Goal: Task Accomplishment & Management: Complete application form

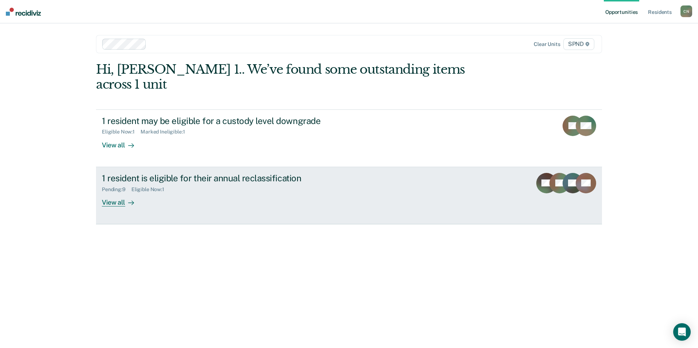
click at [119, 192] on div "View all" at bounding box center [122, 199] width 41 height 14
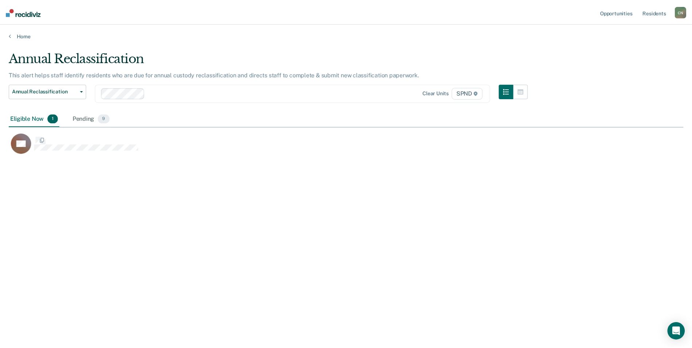
scroll to position [238, 675]
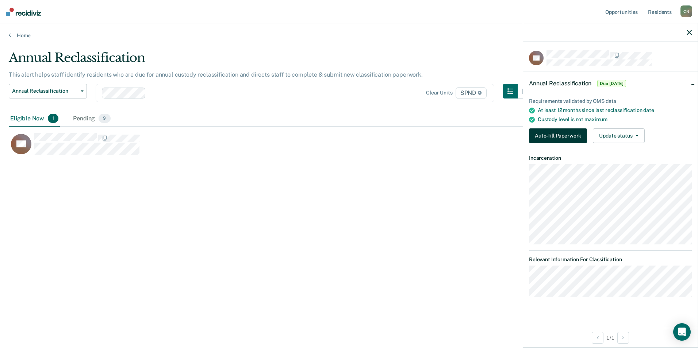
click at [542, 133] on button "Auto-fill Paperwork" at bounding box center [558, 135] width 58 height 15
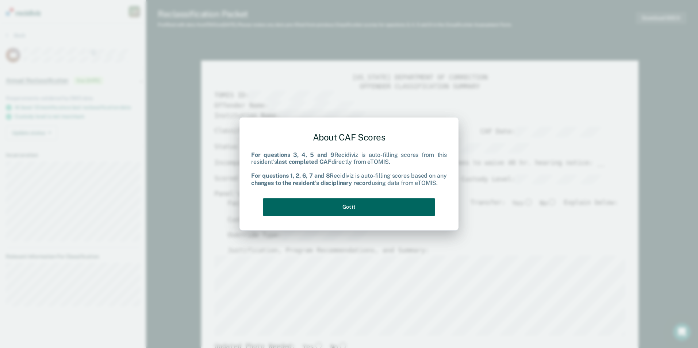
click at [366, 204] on button "Got it" at bounding box center [349, 207] width 172 height 18
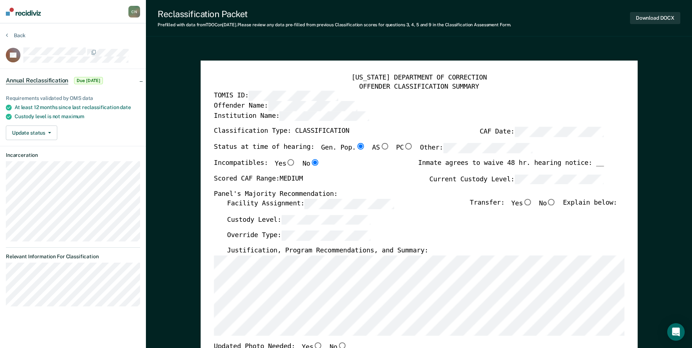
type textarea "x"
radio input "false"
click at [556, 203] on input "No" at bounding box center [551, 202] width 9 height 7
type textarea "x"
radio input "true"
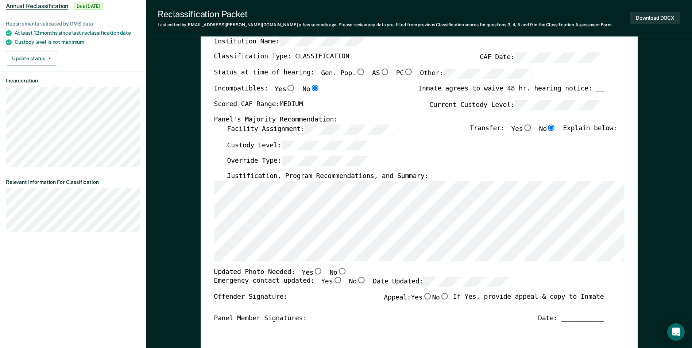
scroll to position [109, 0]
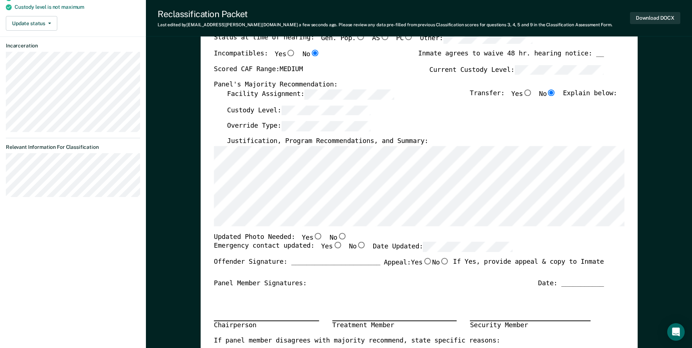
click at [337, 236] on input "No" at bounding box center [341, 236] width 9 height 7
type textarea "x"
radio input "true"
click at [333, 244] on input "Yes" at bounding box center [337, 245] width 9 height 7
type textarea "x"
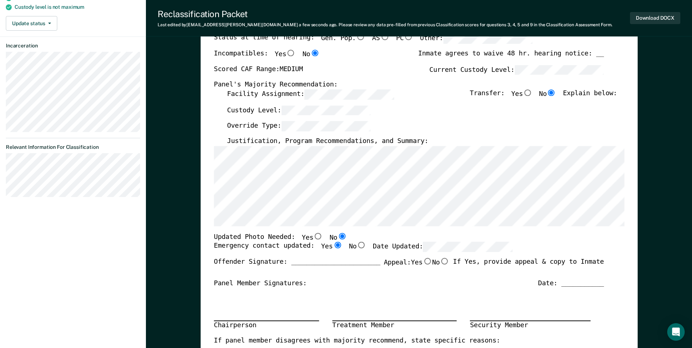
radio input "true"
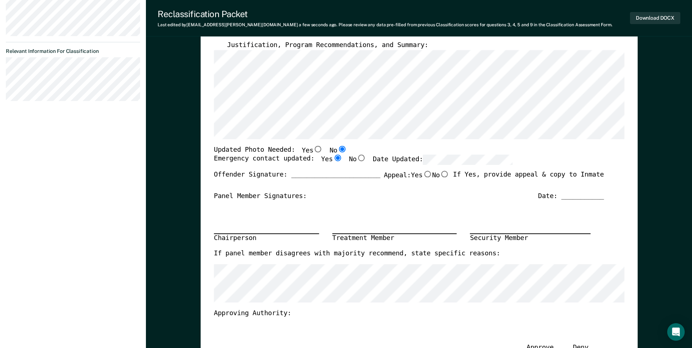
scroll to position [73, 0]
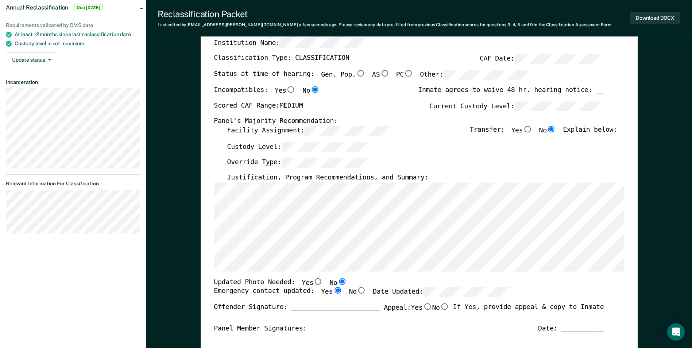
click at [5, 223] on section "Back DS Annual Reclassification Due [DATE] Requirements validated by OMS data A…" at bounding box center [73, 99] width 146 height 298
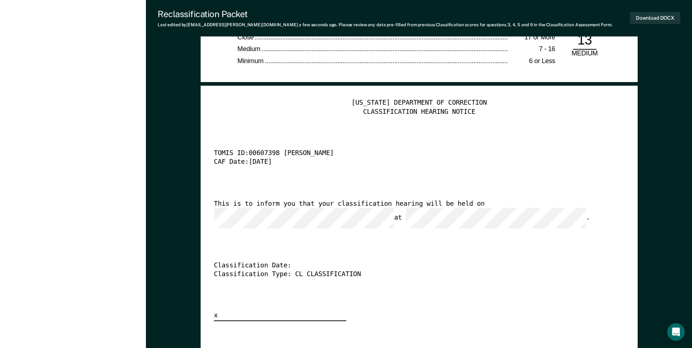
scroll to position [1788, 0]
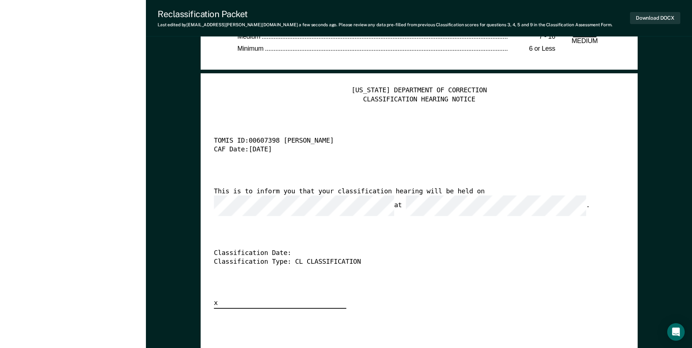
click at [338, 215] on div "[US_STATE] DEPARTMENT OF CORRECTION CLASSIFICATION HEARING NOTICE TOMIS ID: 006…" at bounding box center [419, 197] width 411 height 222
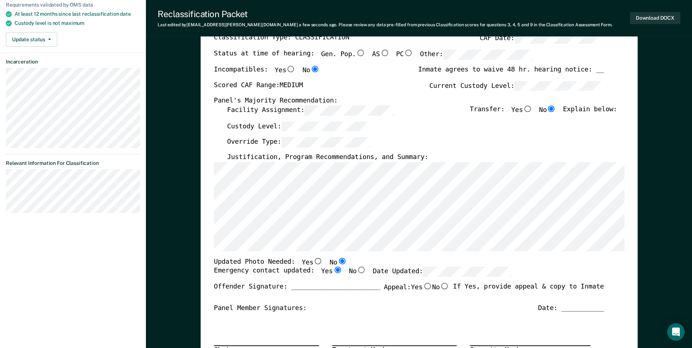
scroll to position [0, 0]
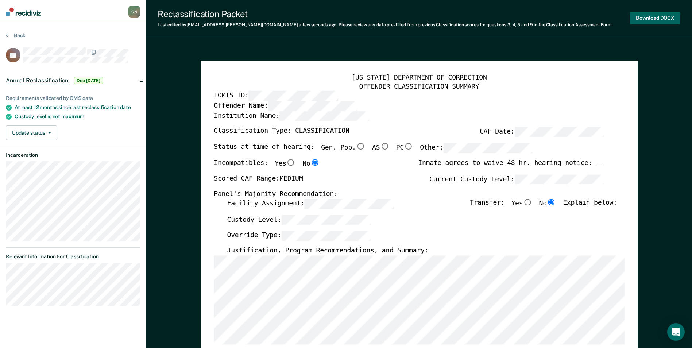
click at [642, 18] on button "Download DOCX" at bounding box center [655, 18] width 50 height 12
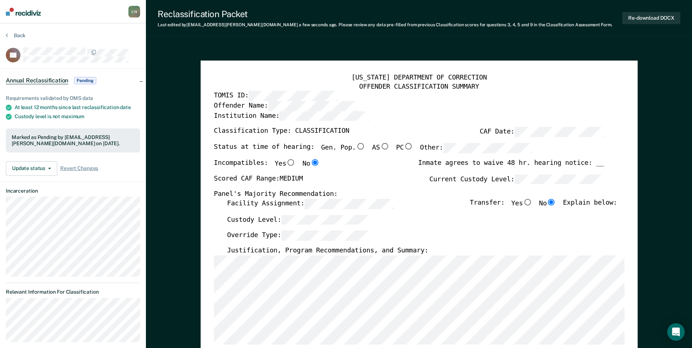
click at [392, 113] on div "Institution Name:" at bounding box center [409, 119] width 390 height 16
click at [412, 114] on div "Institution Name:" at bounding box center [409, 119] width 390 height 16
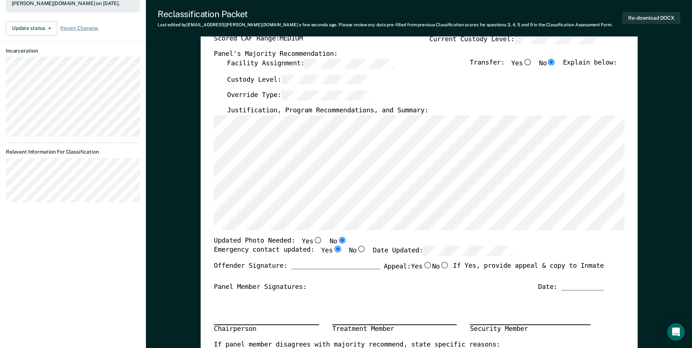
scroll to position [146, 0]
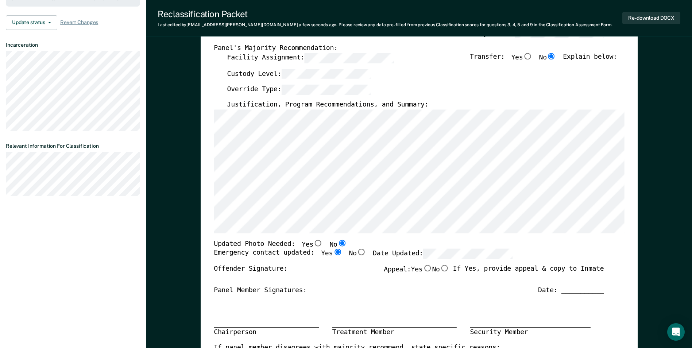
type textarea "x"
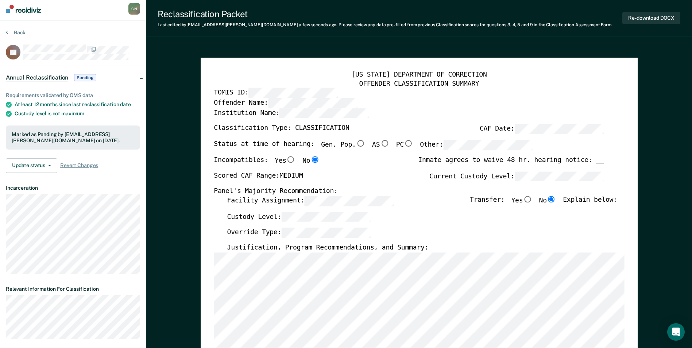
scroll to position [0, 0]
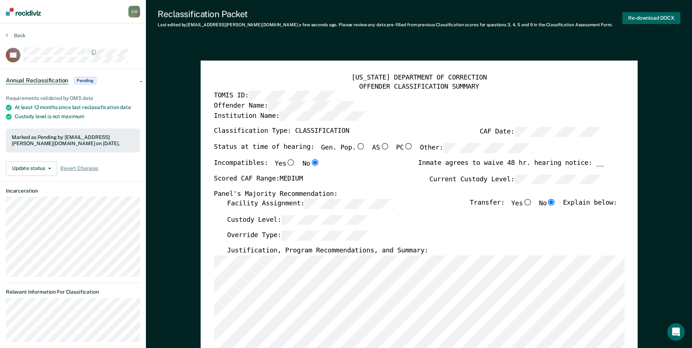
click at [639, 20] on button "Re-download DOCX" at bounding box center [652, 18] width 58 height 12
click at [459, 234] on div "Override Type:" at bounding box center [422, 239] width 390 height 16
click at [651, 17] on button "Re-download DOCX" at bounding box center [652, 18] width 58 height 12
